Goal: Understand process/instructions: Learn how to perform a task or action

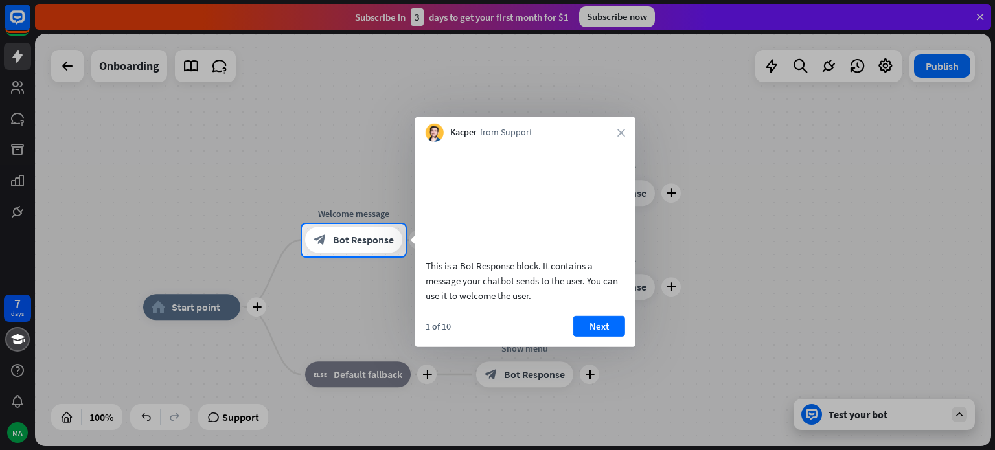
click at [627, 131] on div "Kacper from Support close" at bounding box center [525, 129] width 220 height 25
click at [619, 132] on icon "close" at bounding box center [622, 133] width 8 height 8
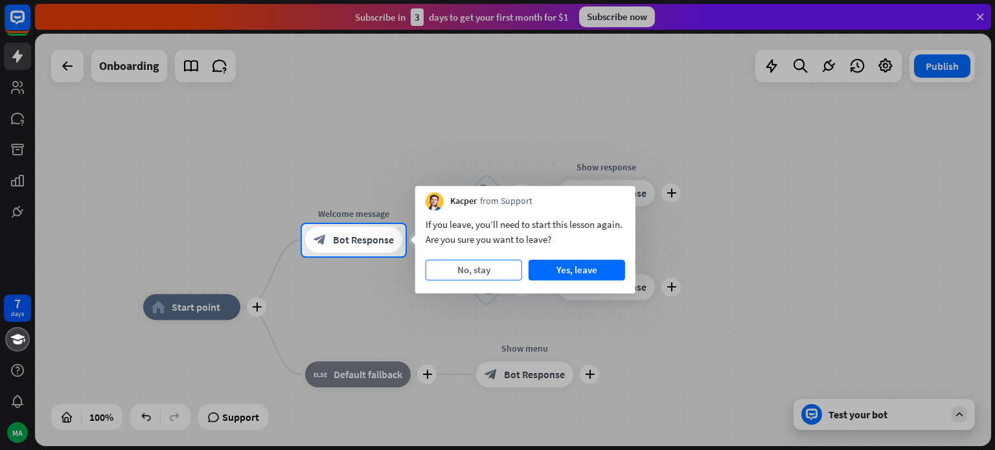
click at [487, 269] on button "No, stay" at bounding box center [474, 270] width 97 height 21
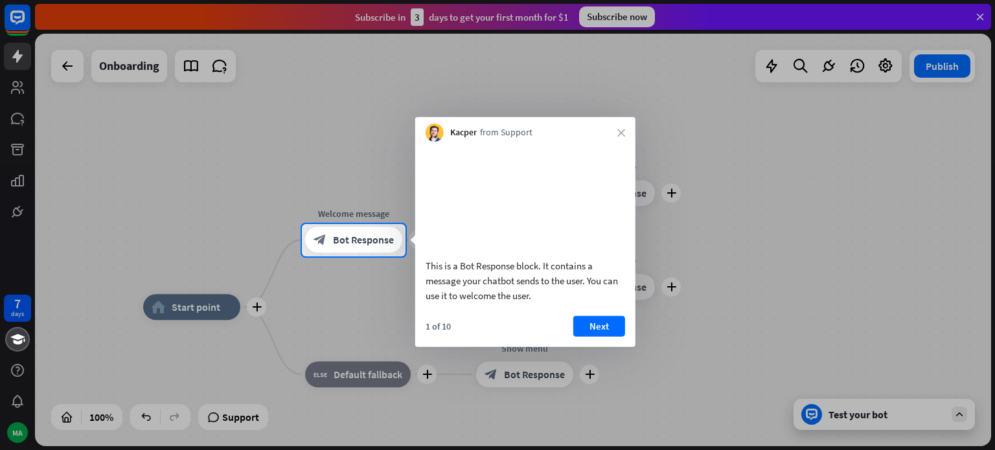
click at [626, 134] on div "Kacper from Support close" at bounding box center [525, 129] width 220 height 25
click at [619, 126] on div "Kacper from Support close" at bounding box center [525, 129] width 220 height 25
click at [371, 148] on div at bounding box center [497, 112] width 995 height 224
click at [750, 165] on div at bounding box center [497, 112] width 995 height 224
